Goal: Book appointment/travel/reservation

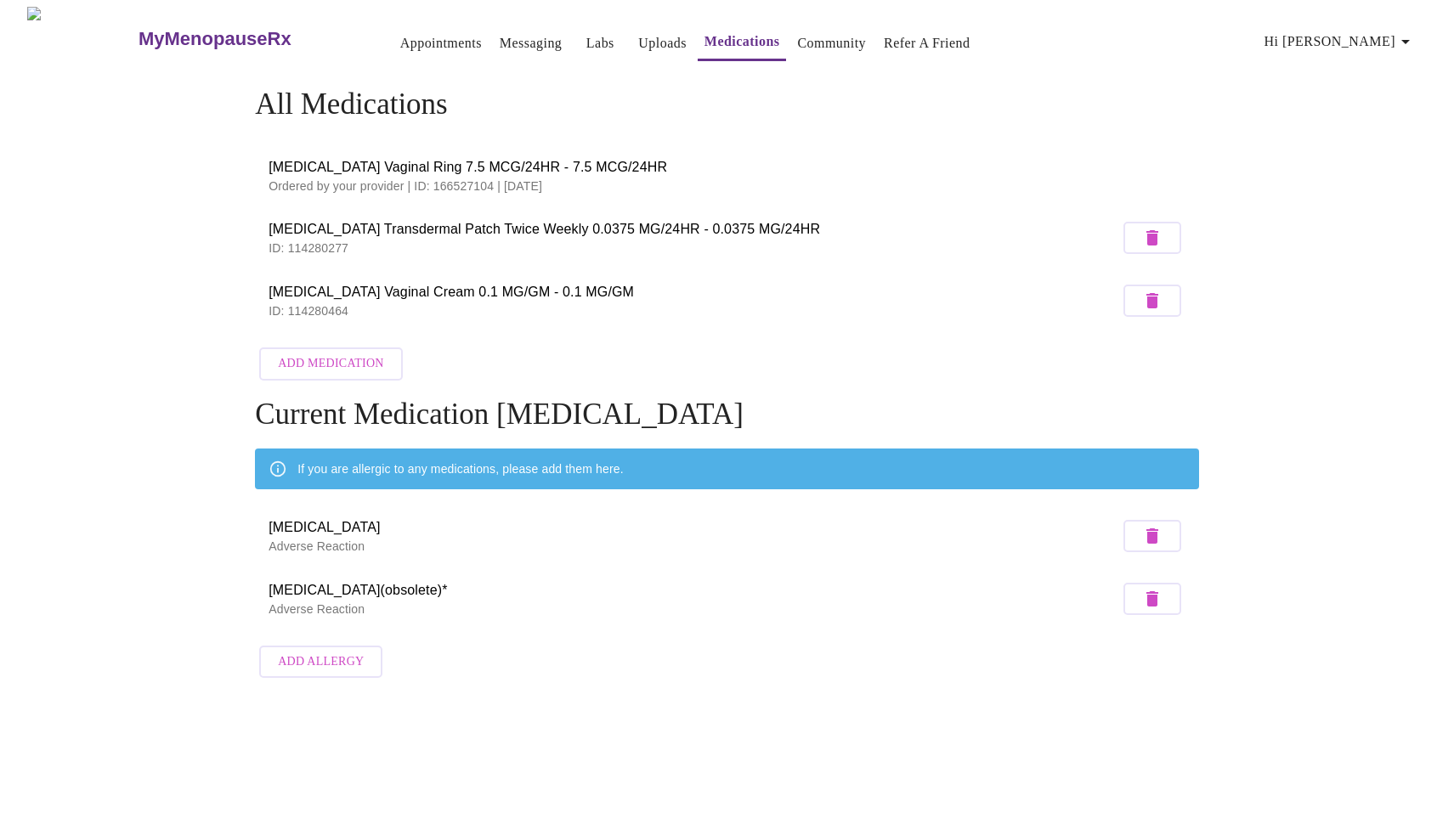
click at [400, 44] on link "Appointments" at bounding box center [441, 43] width 82 height 24
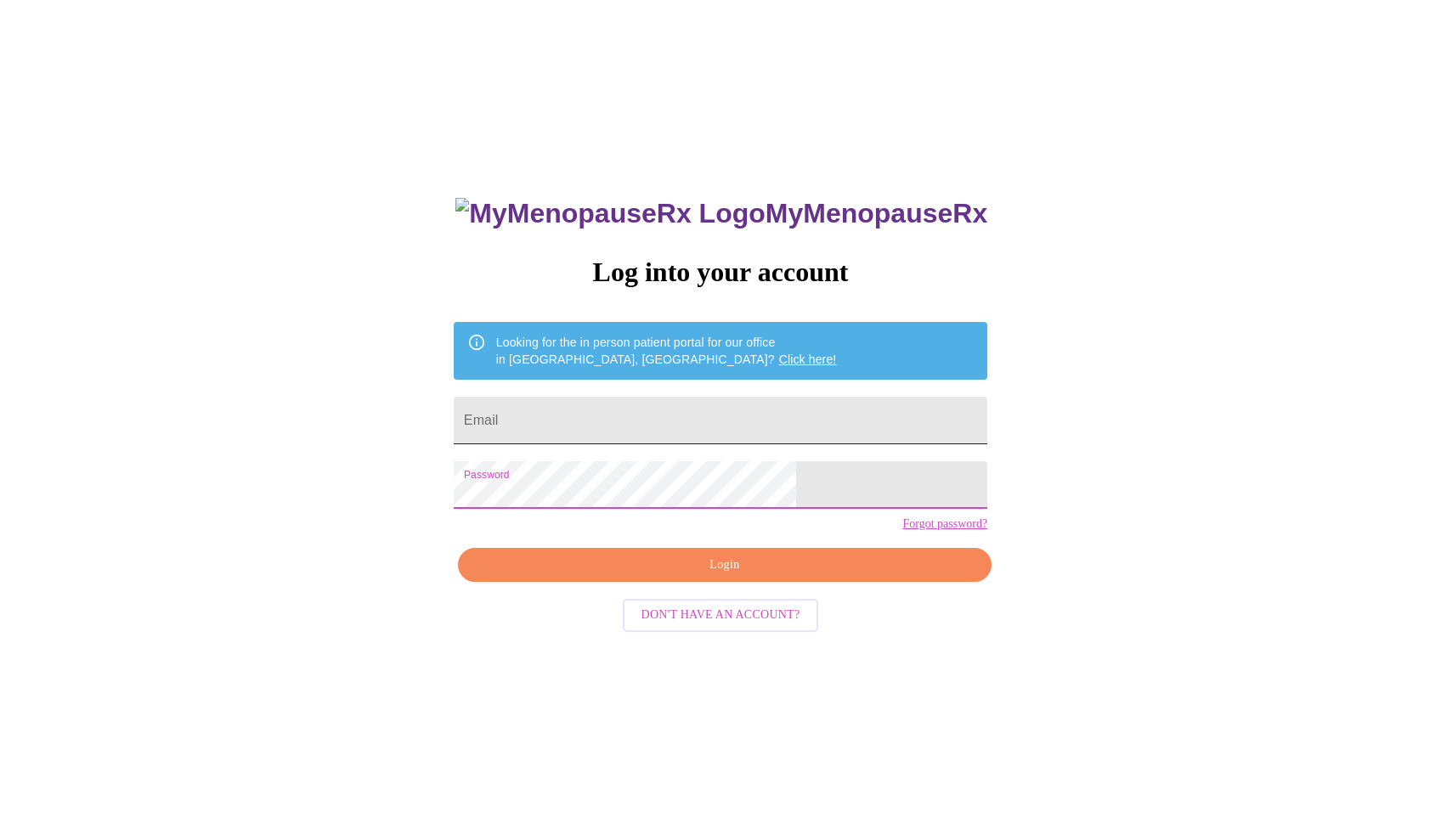
type input "[EMAIL_ADDRESS][DOMAIN_NAME]"
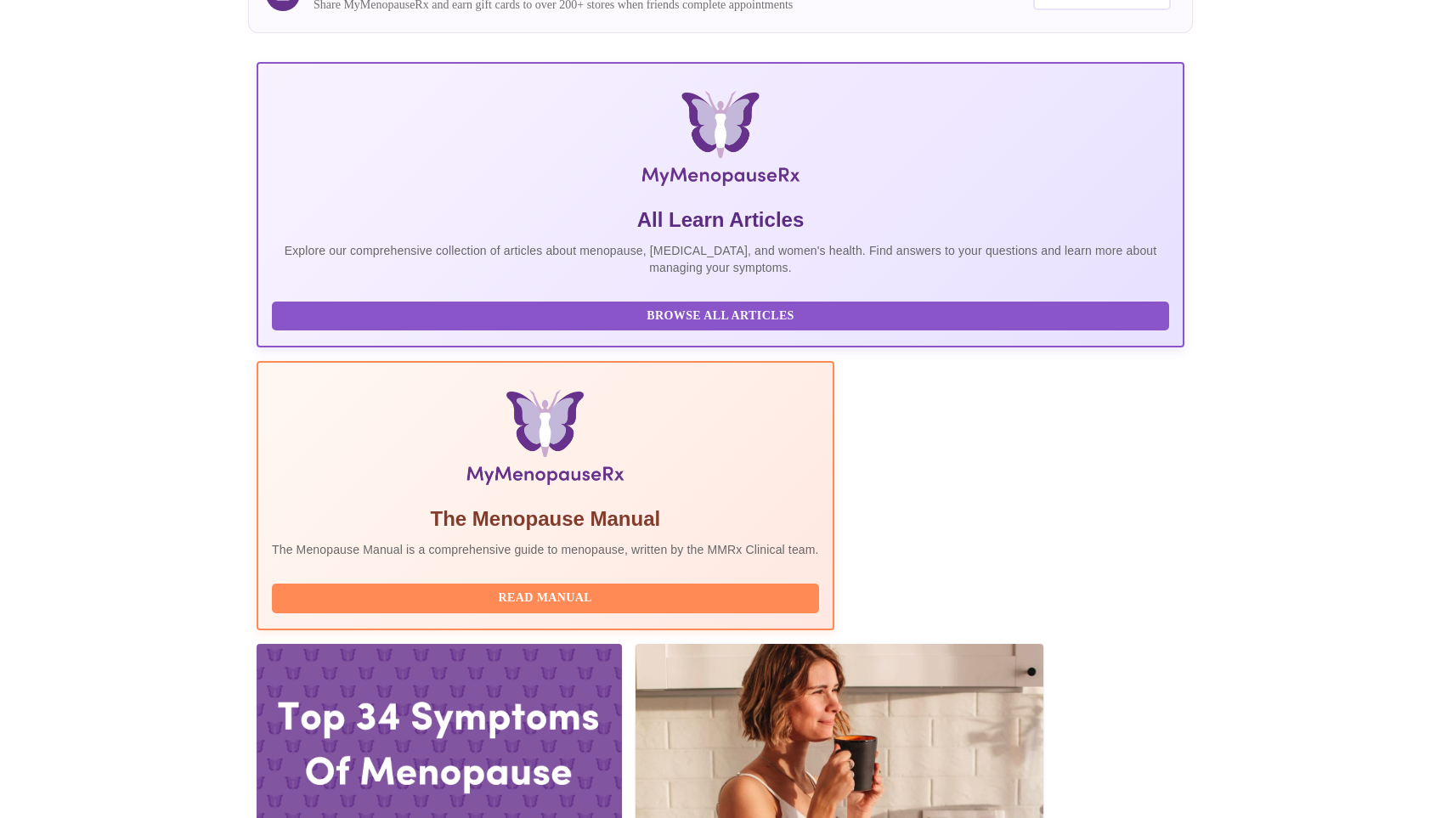
scroll to position [378, 0]
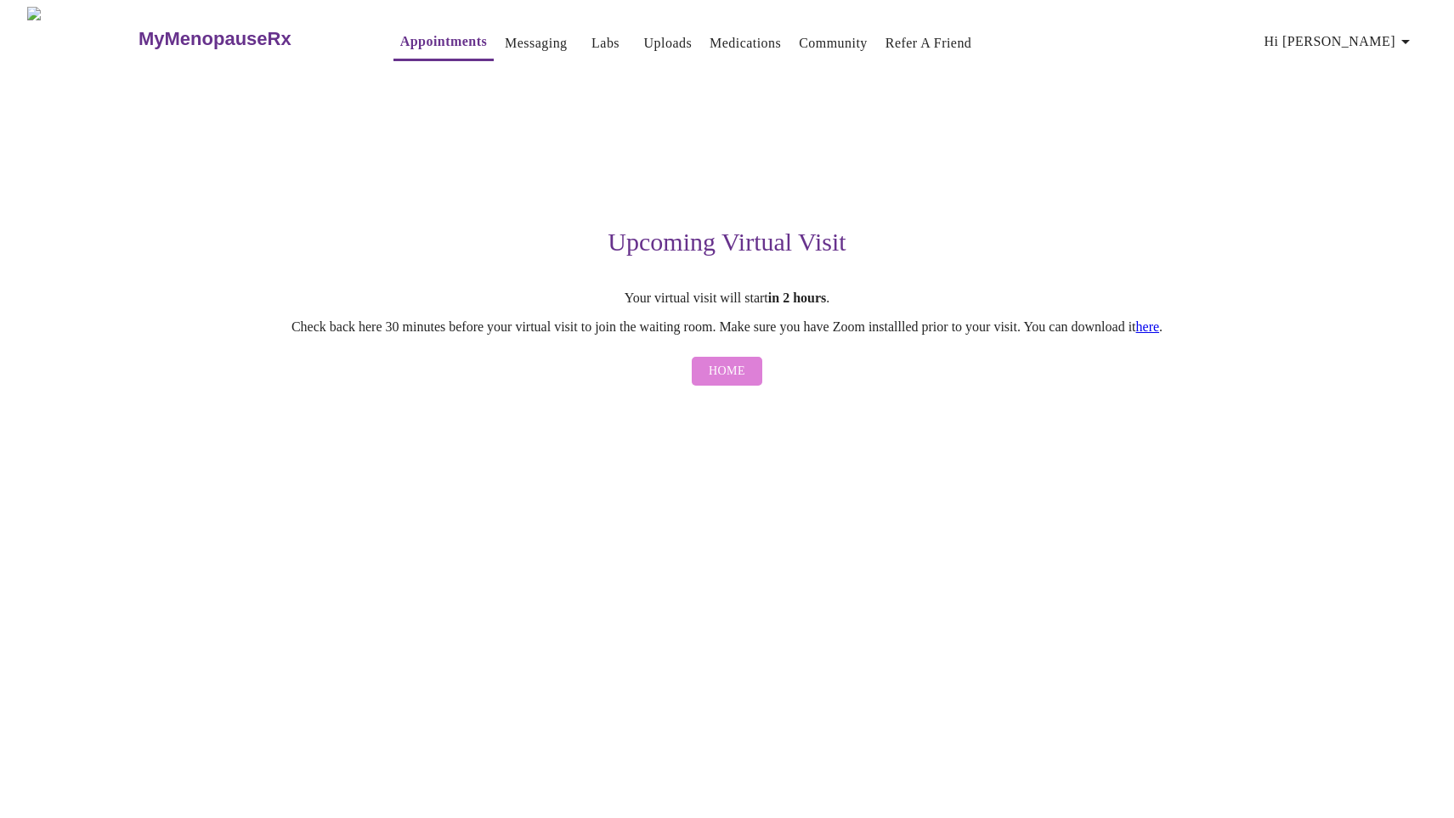
click at [733, 370] on span "Home" at bounding box center [727, 371] width 37 height 21
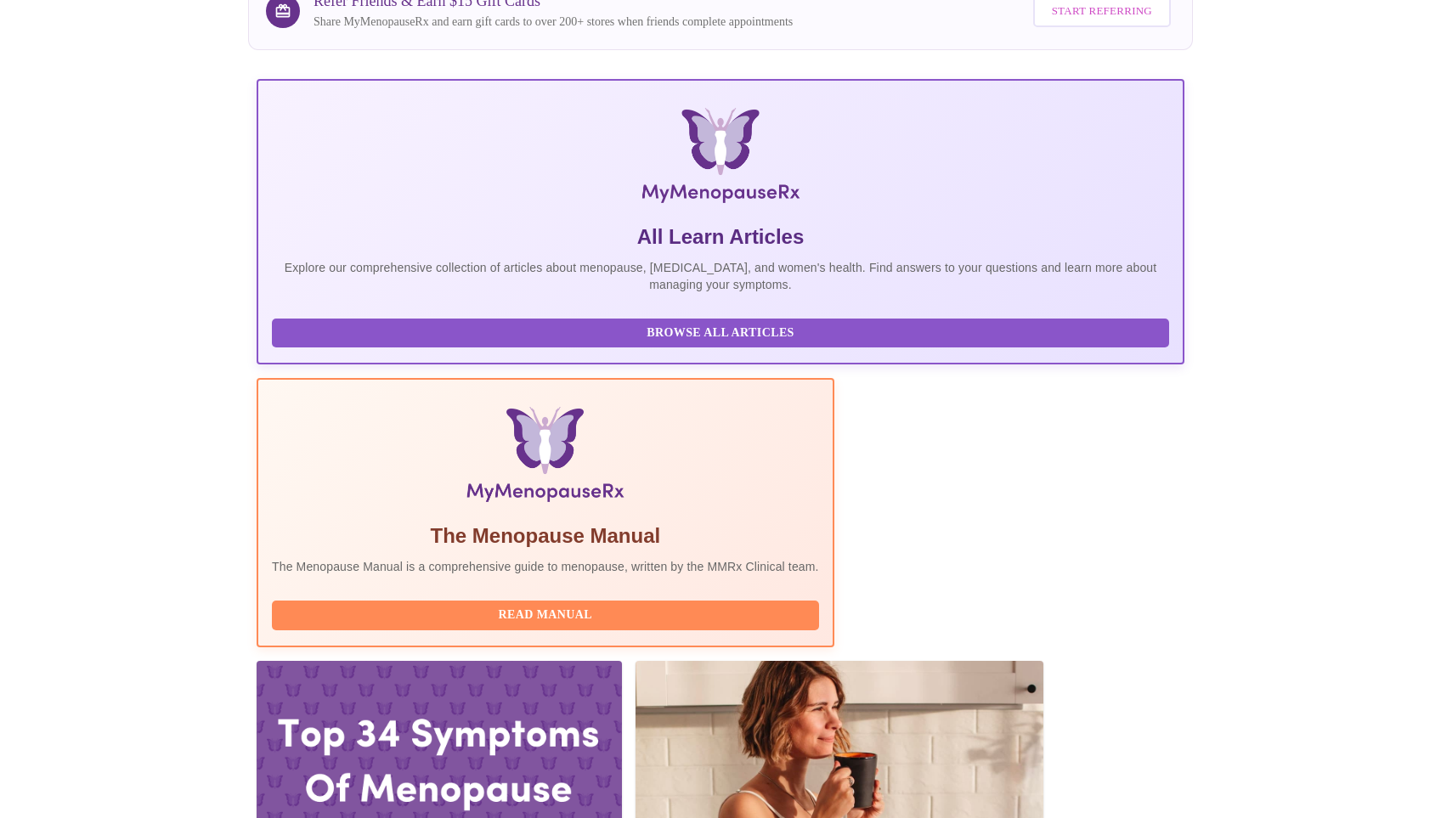
scroll to position [329, 0]
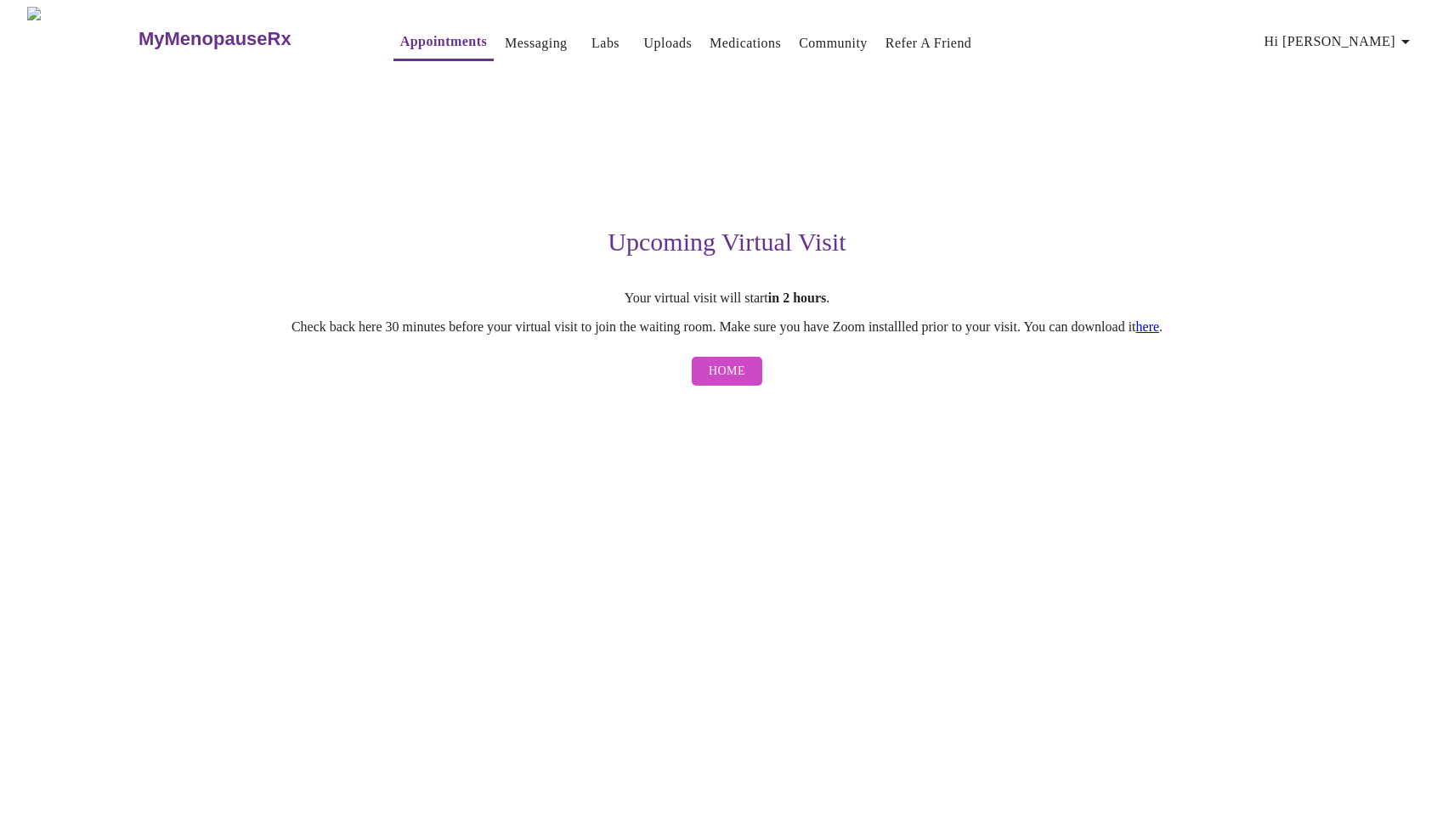
click at [724, 377] on span "Home" at bounding box center [727, 371] width 37 height 21
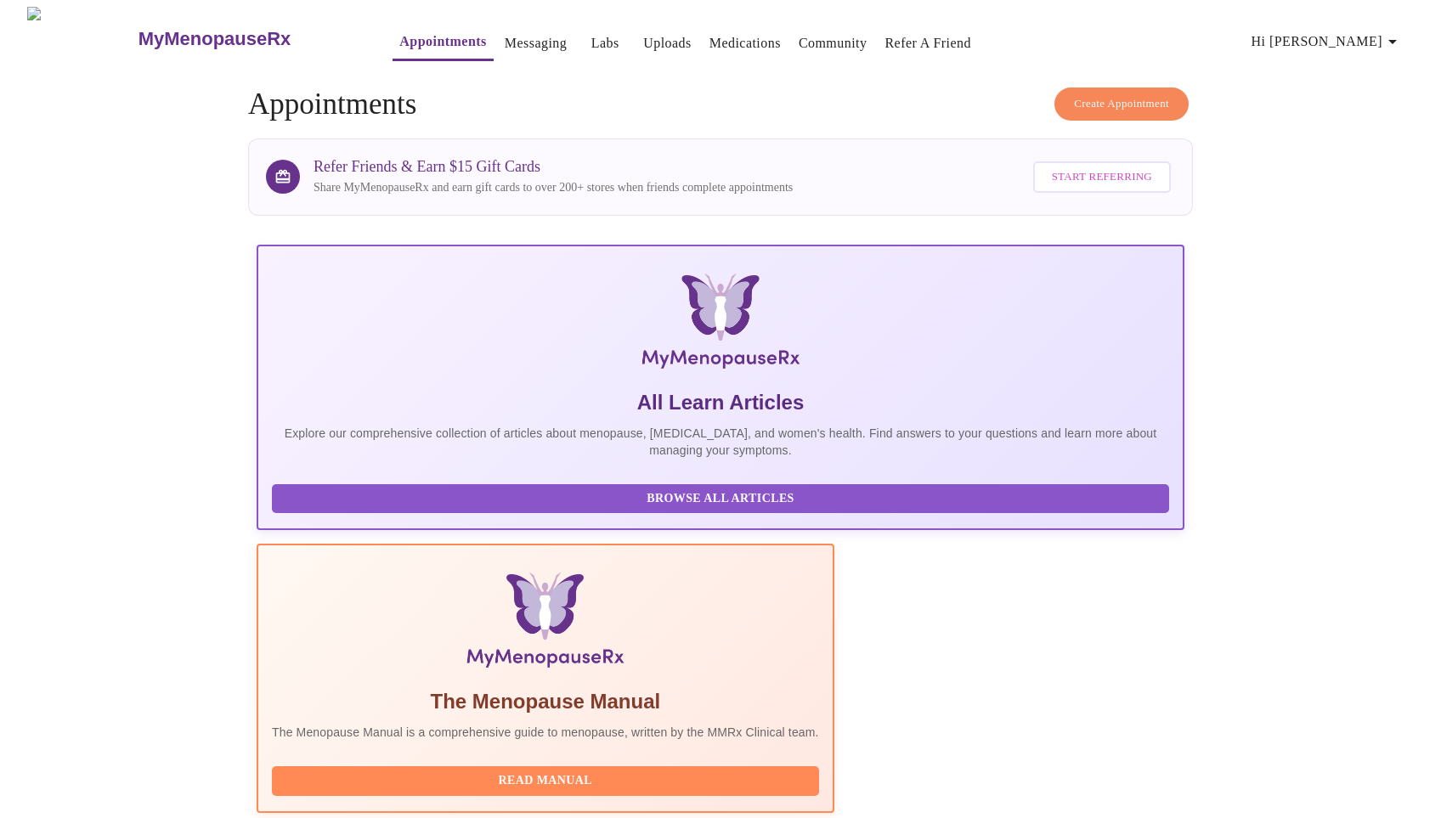
scroll to position [380, 0]
